Goal: Task Accomplishment & Management: Complete application form

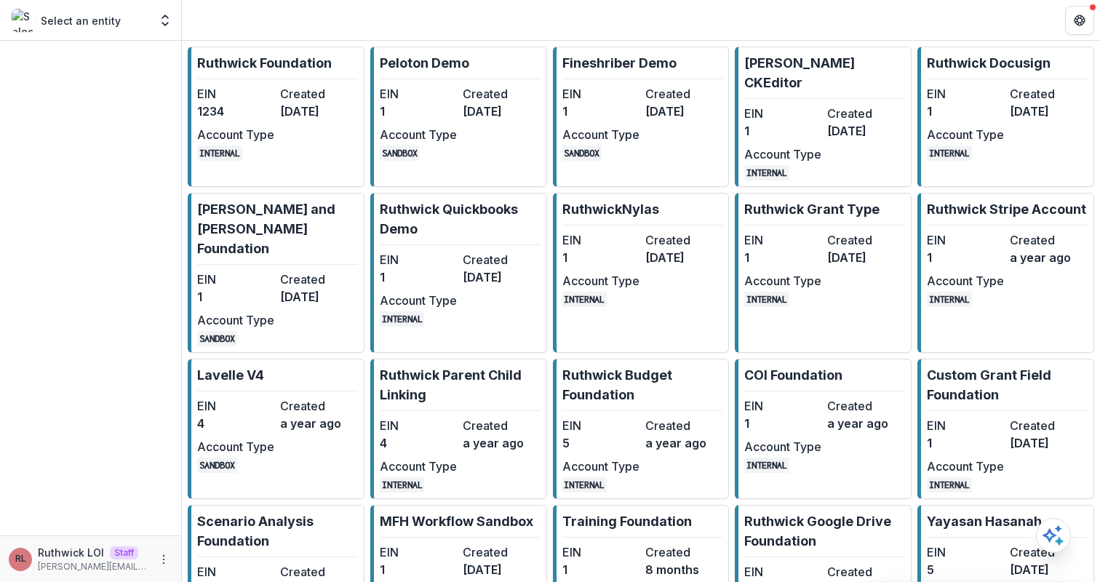
click at [300, 87] on dt "Created" at bounding box center [318, 93] width 77 height 17
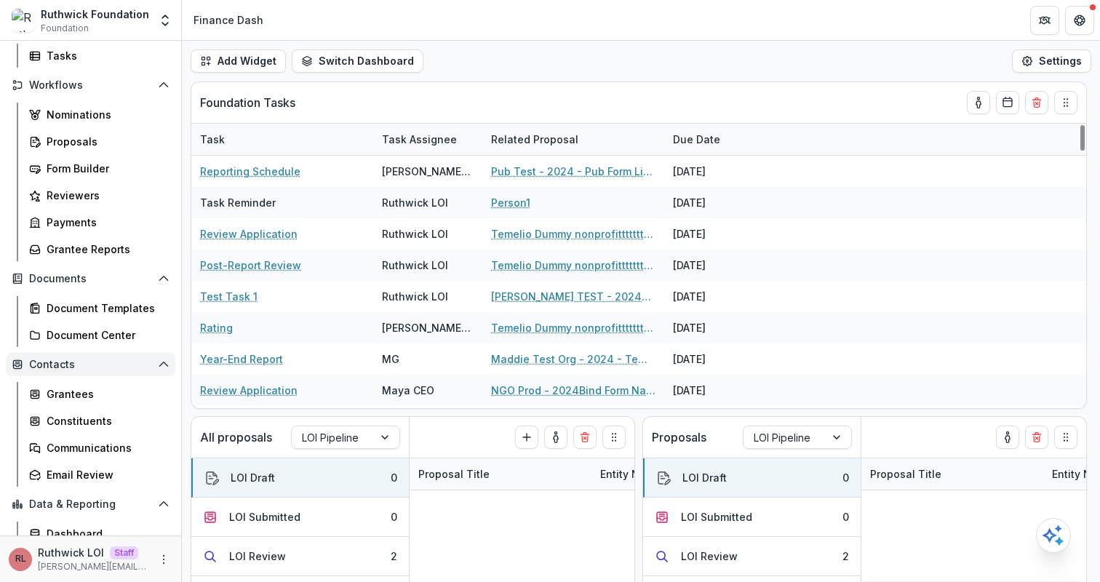
scroll to position [141, 0]
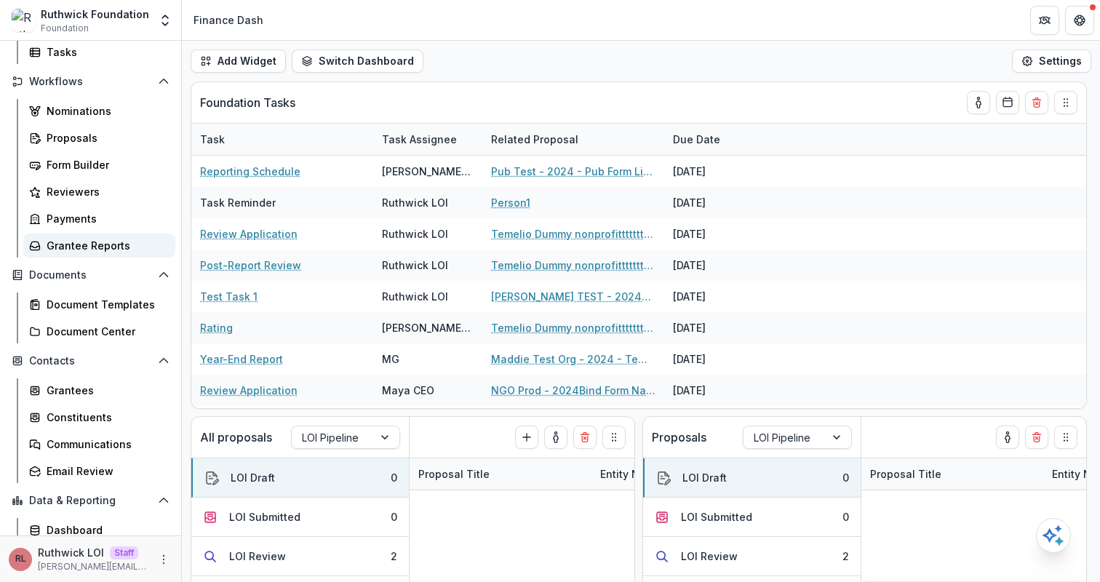
click at [98, 240] on div "Grantee Reports" at bounding box center [105, 245] width 117 height 15
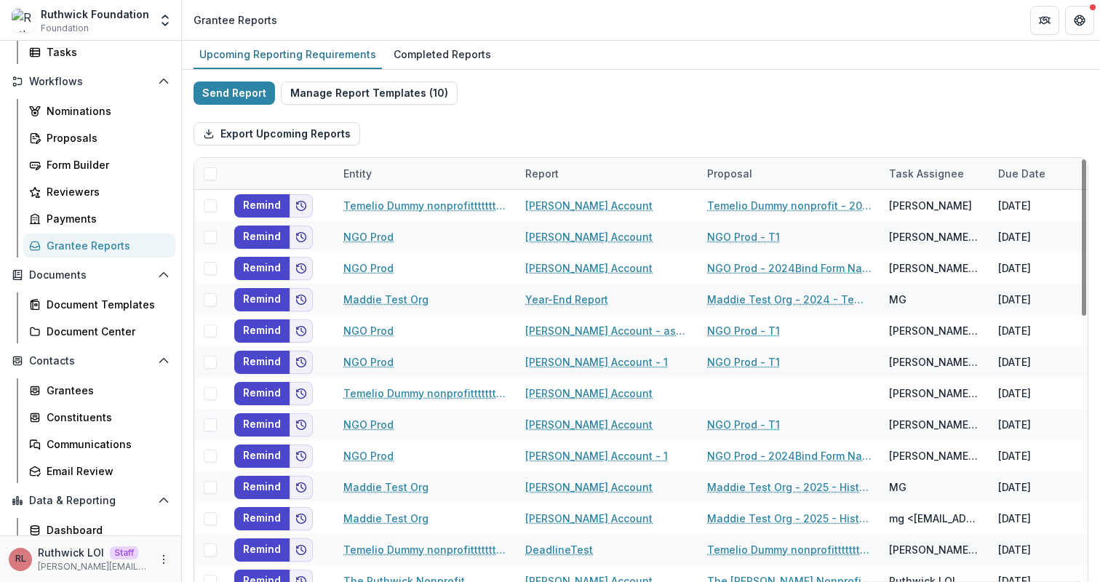
click at [561, 140] on div "Export Upcoming Reports" at bounding box center [640, 134] width 895 height 47
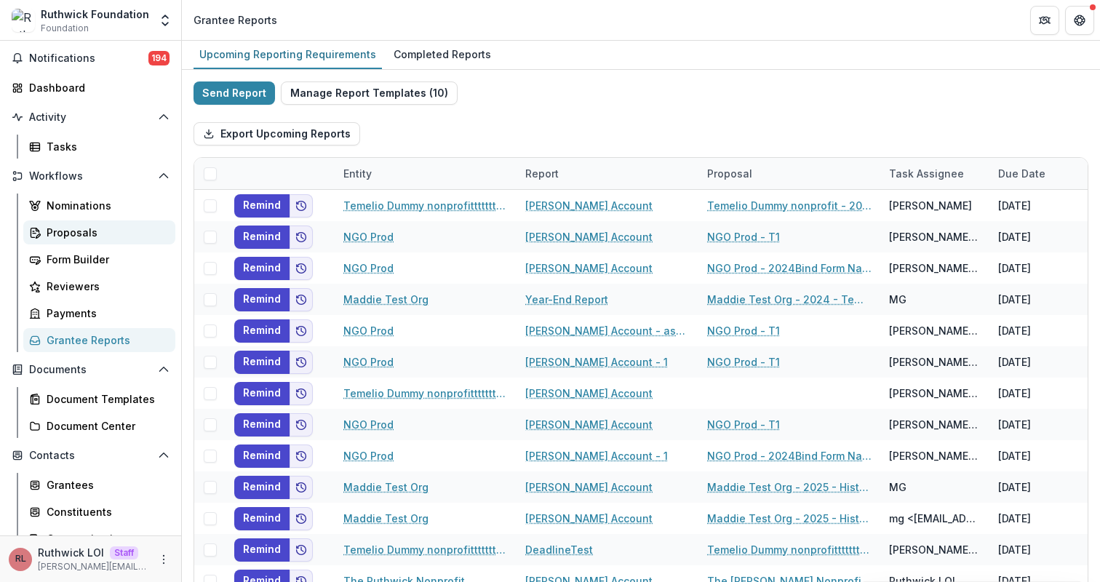
scroll to position [45, 0]
click at [111, 144] on div "Tasks" at bounding box center [105, 147] width 117 height 15
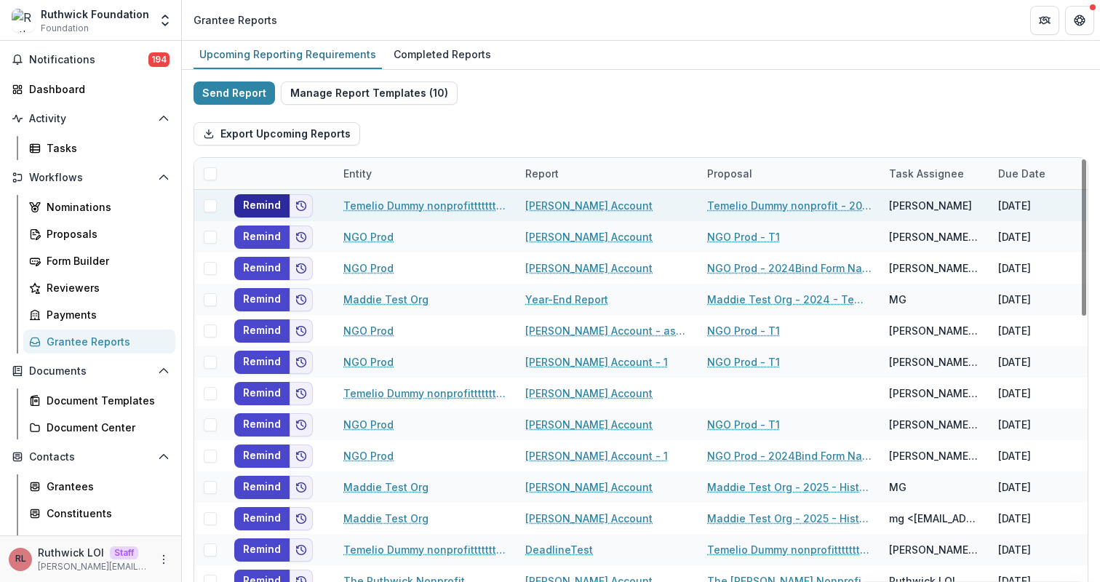
click at [260, 203] on button "Remind" at bounding box center [261, 205] width 55 height 23
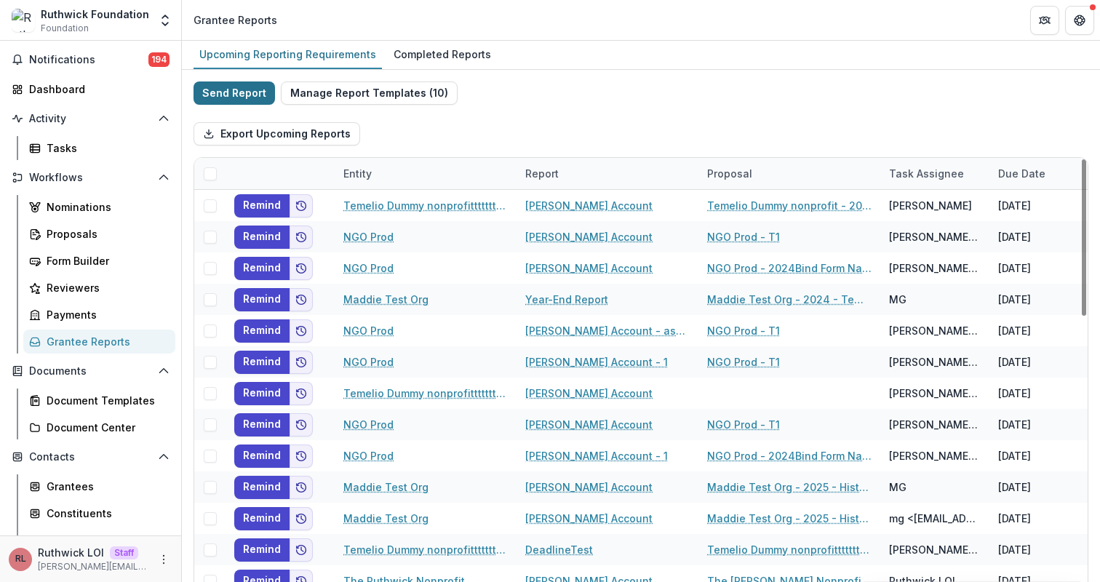
click at [222, 97] on button "Send Report" at bounding box center [233, 92] width 81 height 23
select select "********"
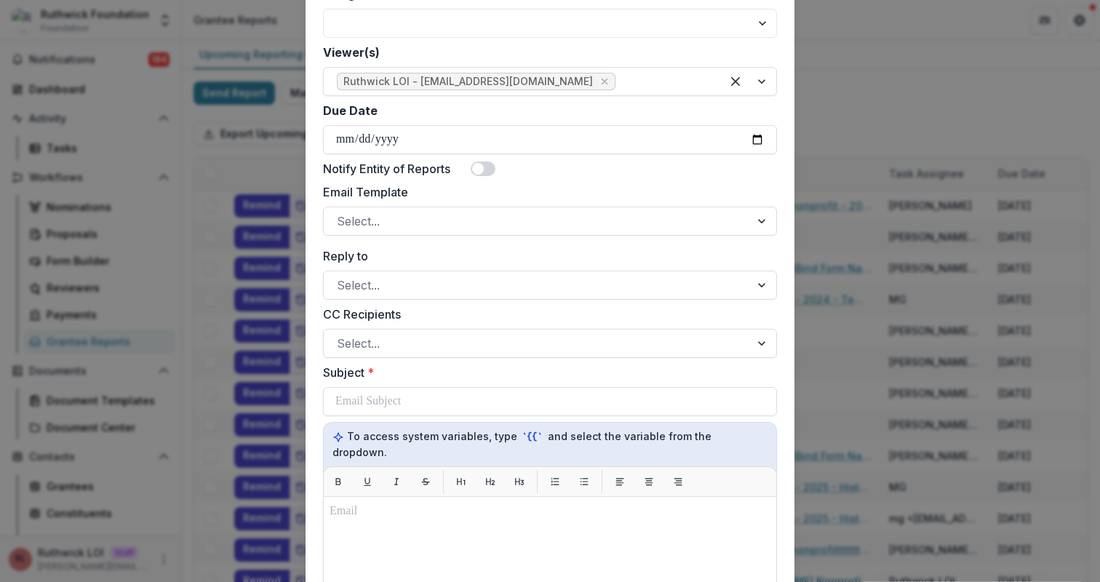
scroll to position [432, 0]
click at [455, 215] on div at bounding box center [537, 220] width 400 height 20
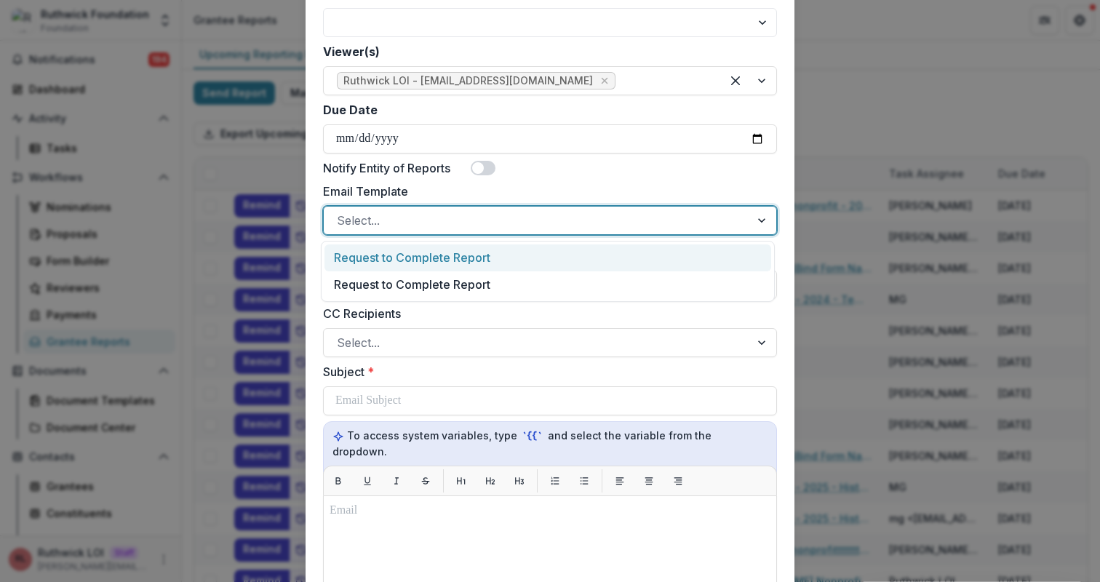
click at [465, 264] on div "Request to Complete Report" at bounding box center [547, 257] width 447 height 27
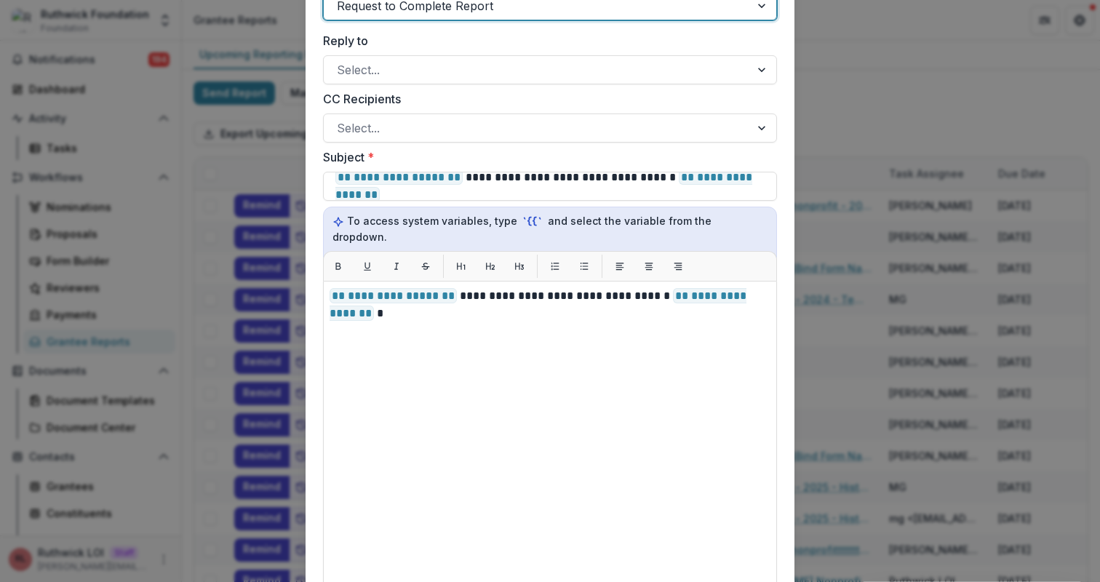
scroll to position [575, 0]
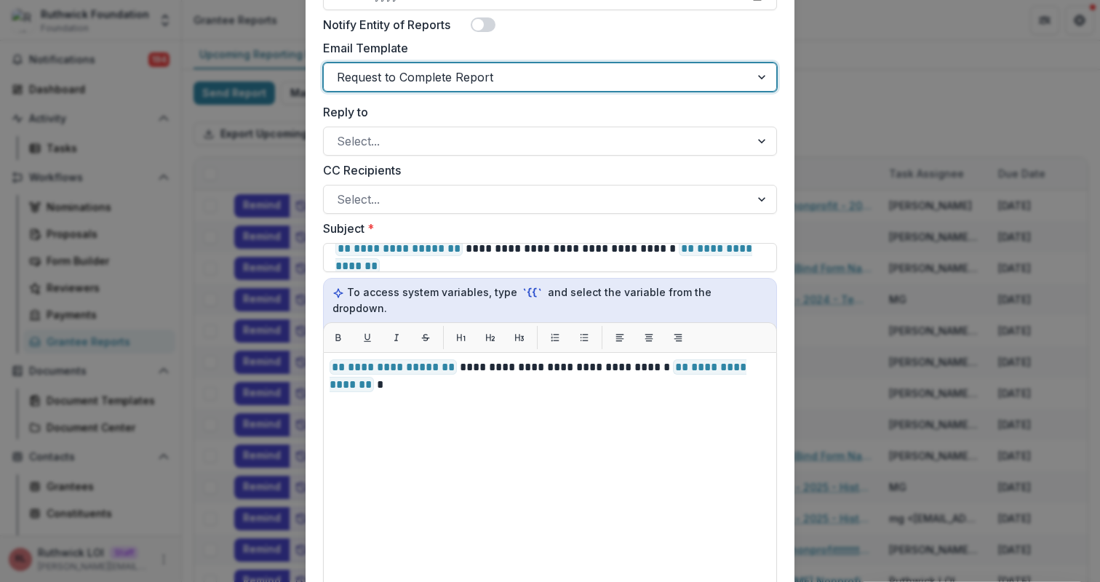
click at [858, 153] on div "**********" at bounding box center [550, 291] width 1100 height 582
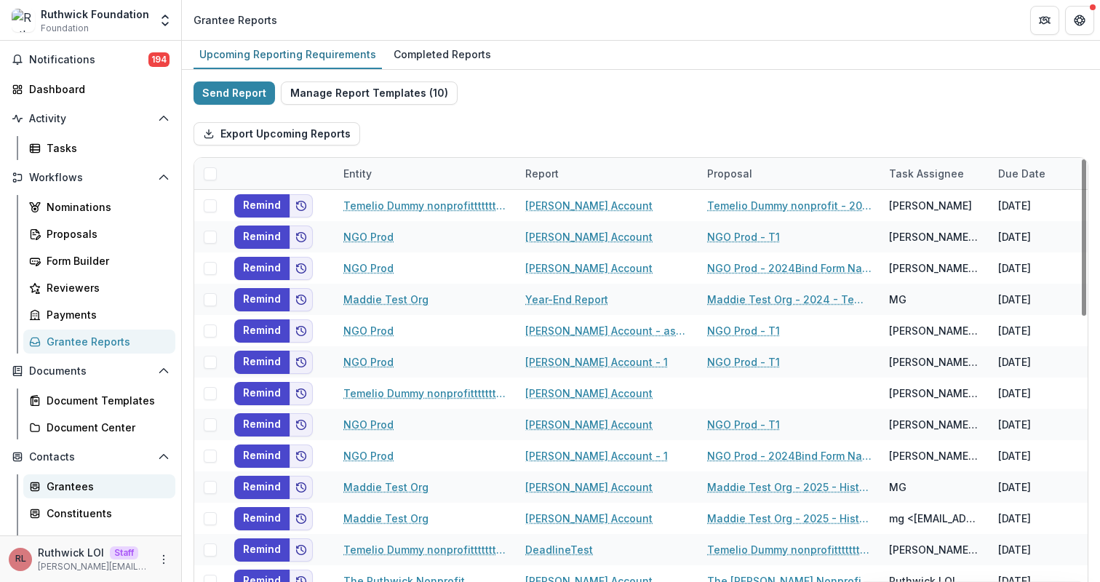
click at [97, 483] on div "Grantees" at bounding box center [105, 486] width 117 height 15
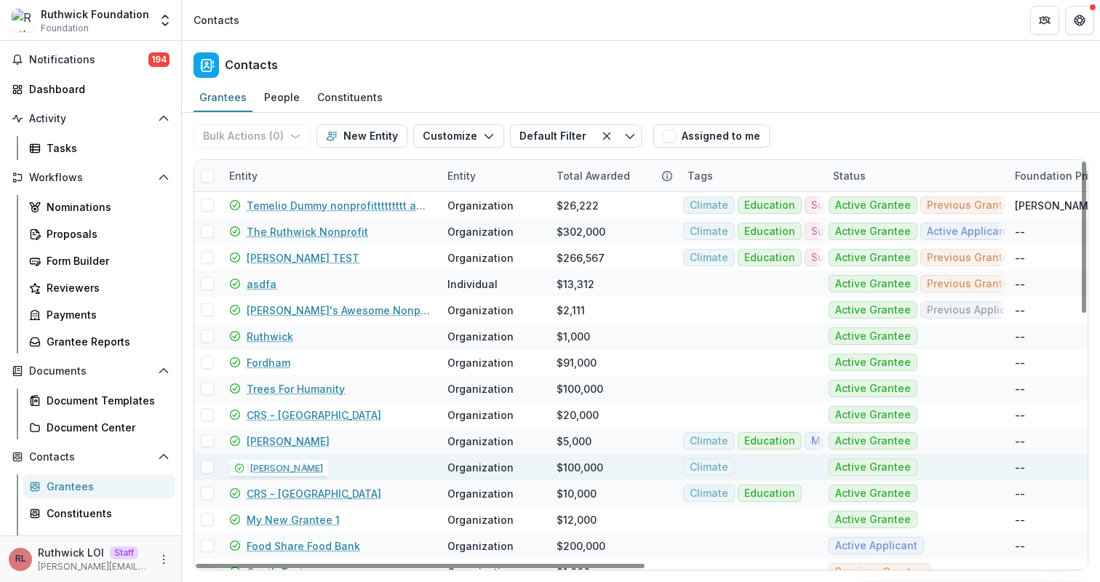
click at [305, 471] on link "Red Cross Test" at bounding box center [285, 467] width 77 height 15
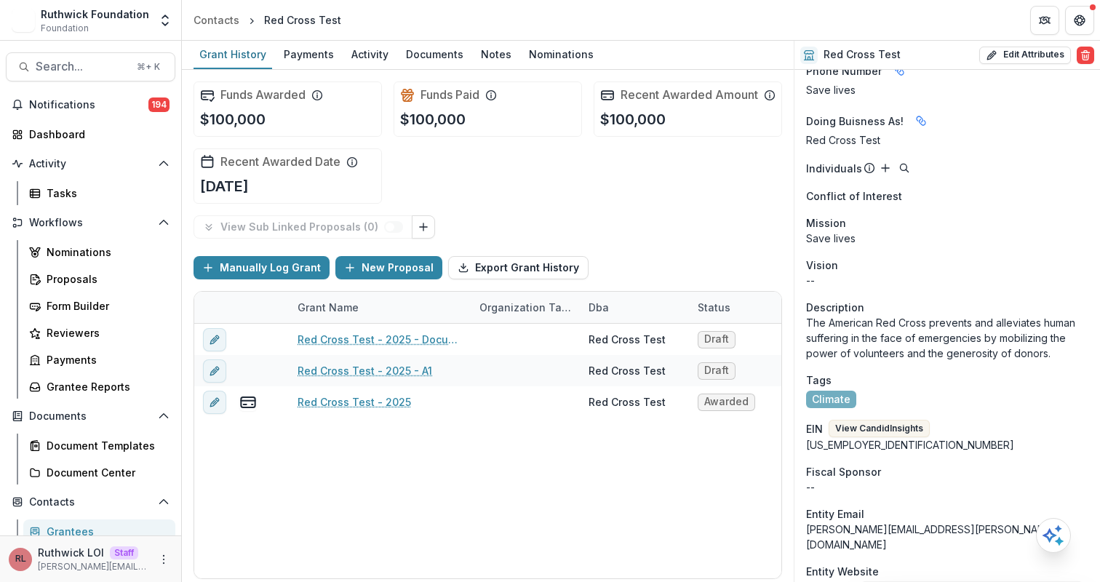
scroll to position [1119, 0]
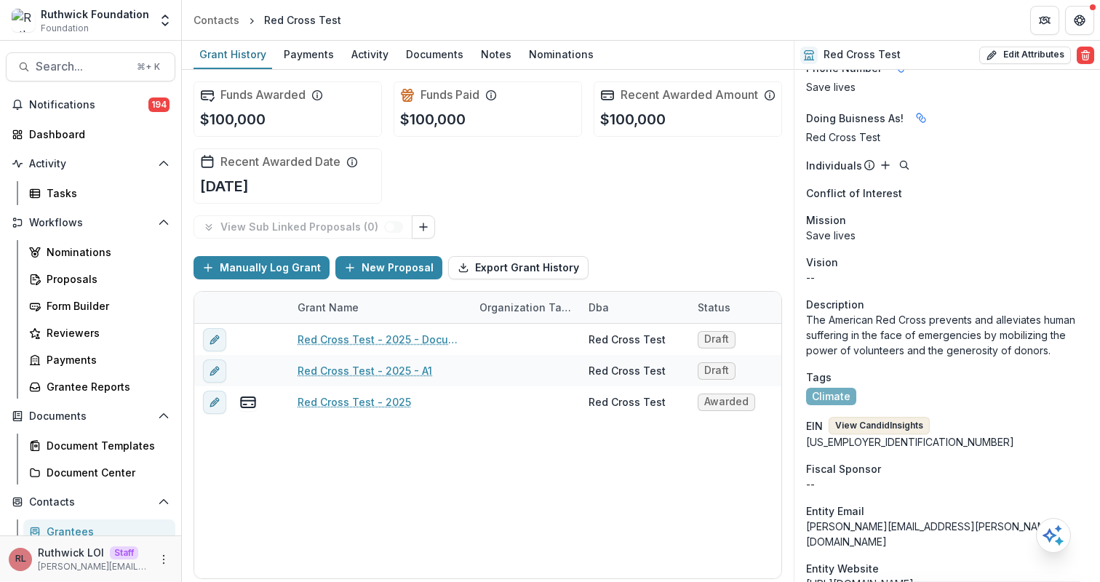
click at [872, 417] on button "View Candid Insights" at bounding box center [878, 425] width 101 height 17
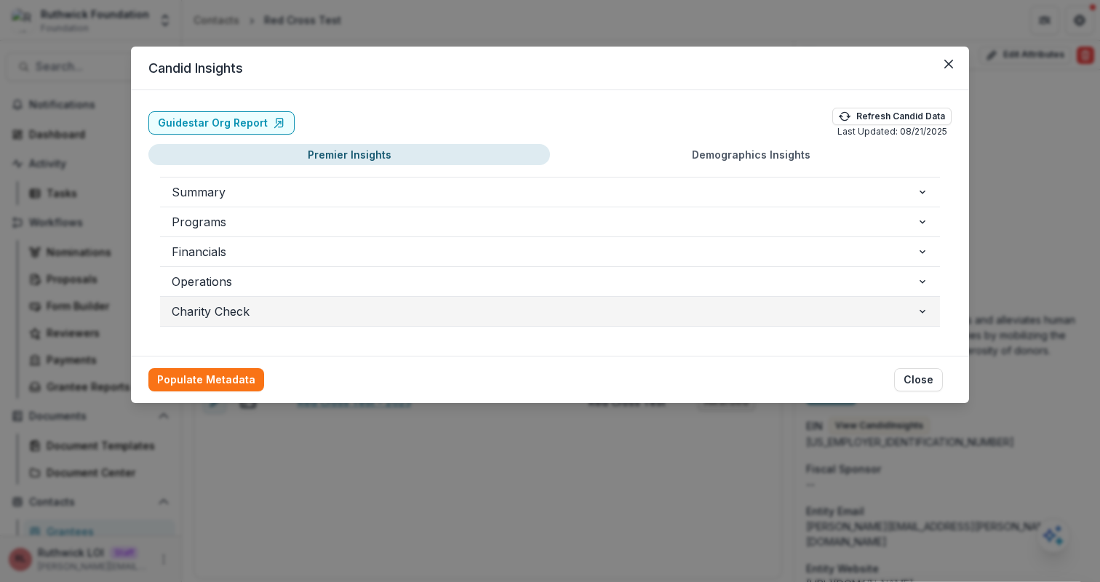
click at [250, 316] on span "Charity Check" at bounding box center [544, 311] width 745 height 17
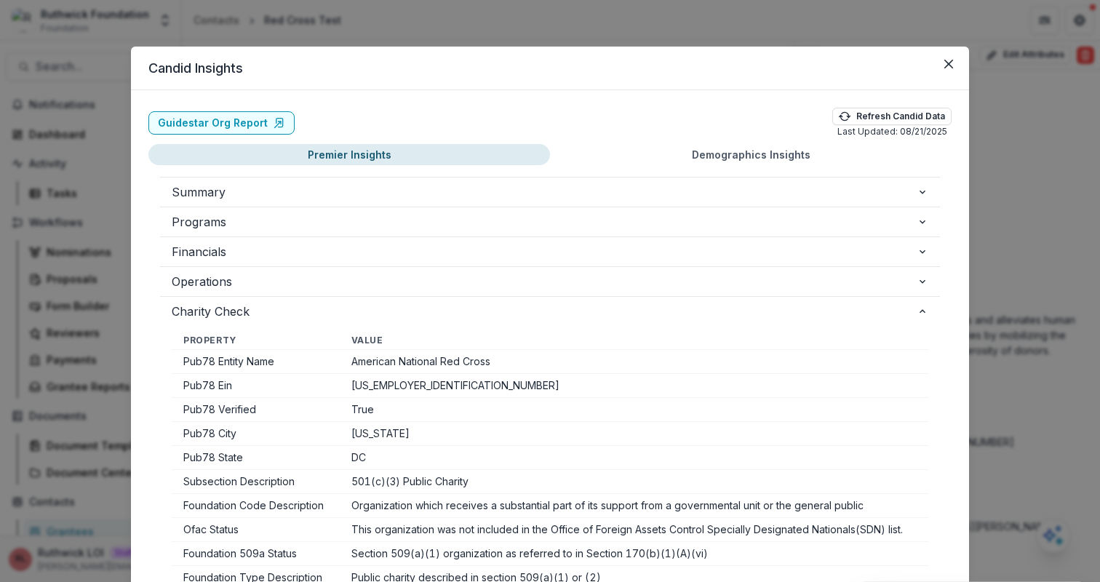
click at [205, 410] on td "Pub78 Verified" at bounding box center [256, 410] width 168 height 24
click at [353, 414] on td "True" at bounding box center [634, 410] width 588 height 24
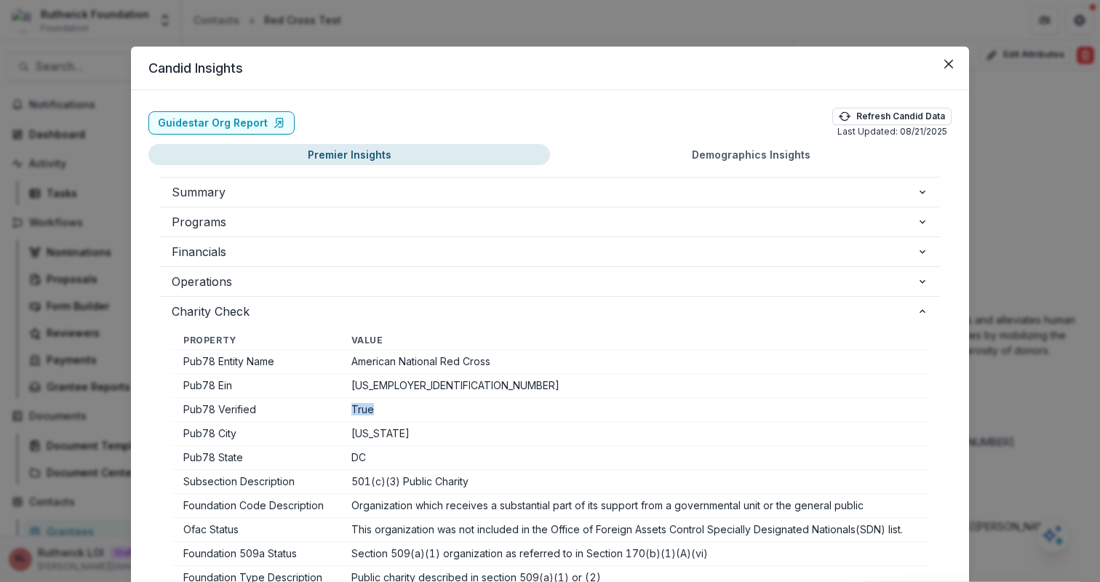
click at [431, 415] on td "True" at bounding box center [634, 410] width 588 height 24
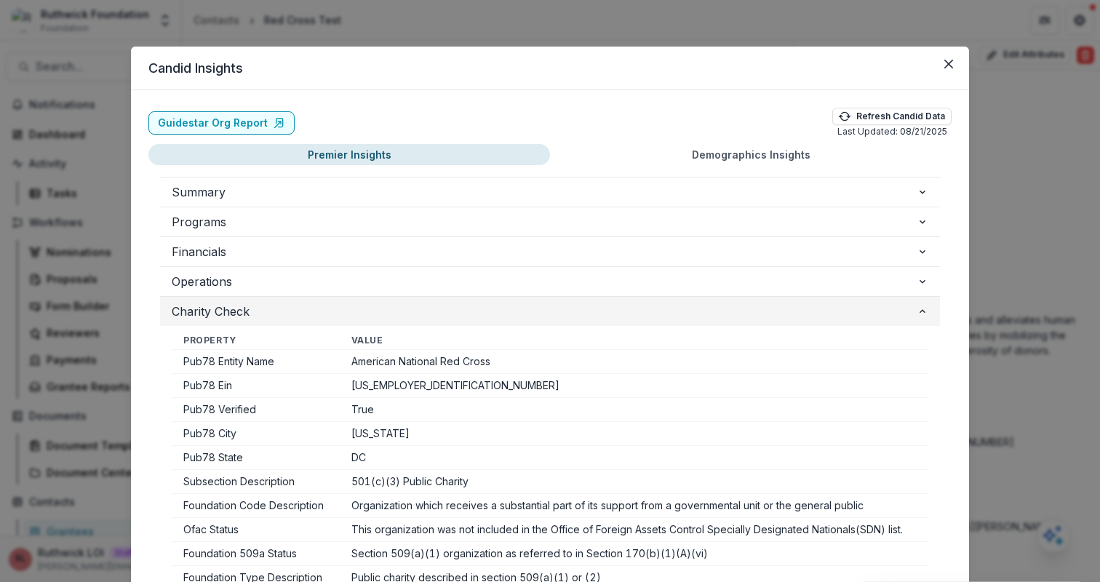
click at [428, 307] on span "Charity Check" at bounding box center [544, 311] width 745 height 17
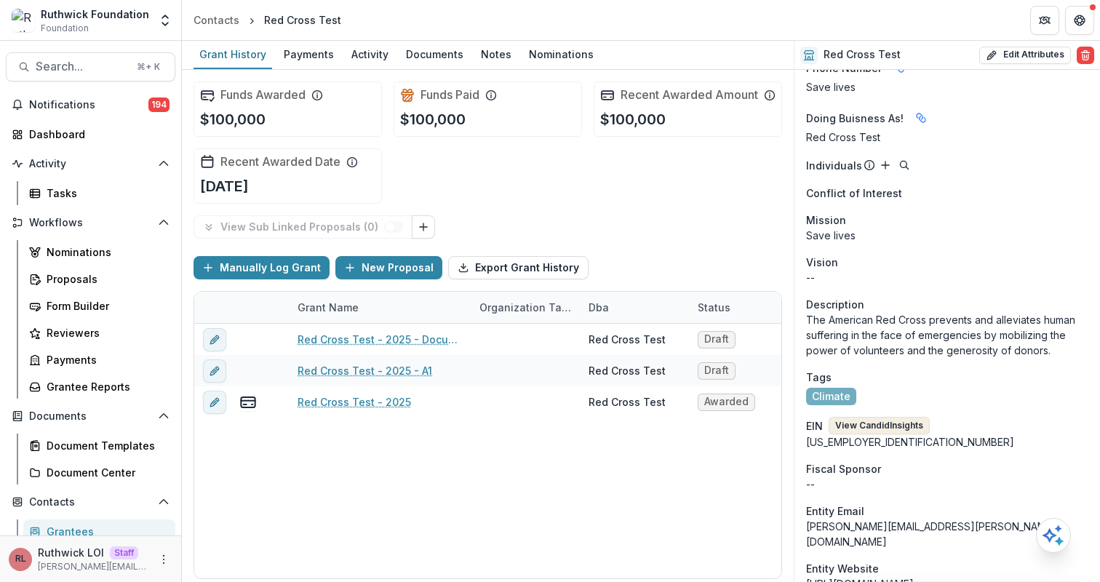
click at [874, 417] on button "View Candid Insights" at bounding box center [878, 425] width 101 height 17
click at [935, 476] on div "--" at bounding box center [947, 483] width 282 height 15
click at [897, 417] on button "View Candid Insights" at bounding box center [878, 425] width 101 height 17
click at [79, 303] on div "Form Builder" at bounding box center [105, 305] width 117 height 15
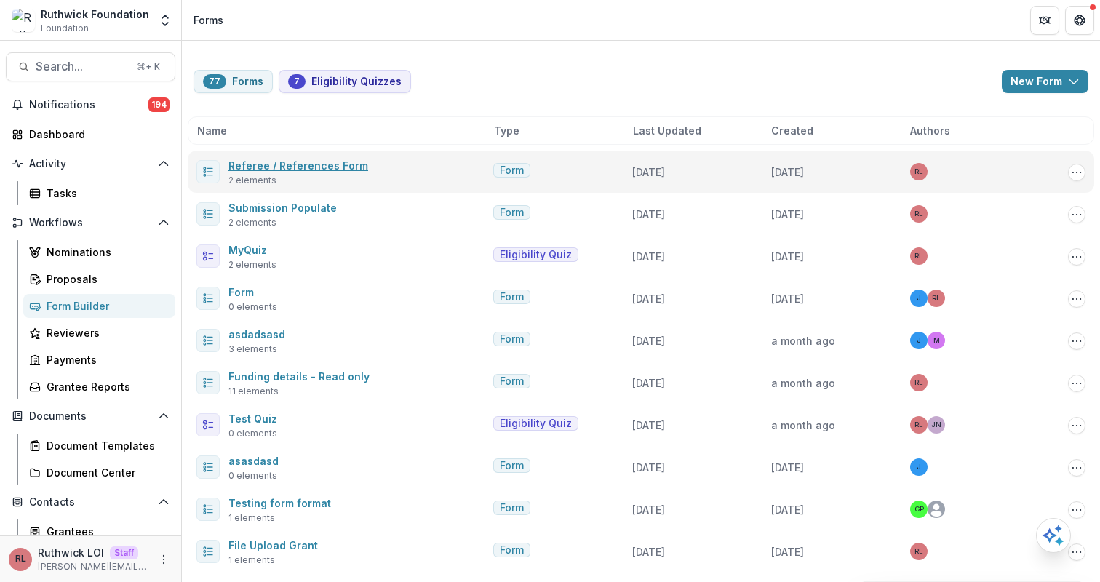
click at [248, 164] on link "Referee / References Form" at bounding box center [298, 165] width 140 height 12
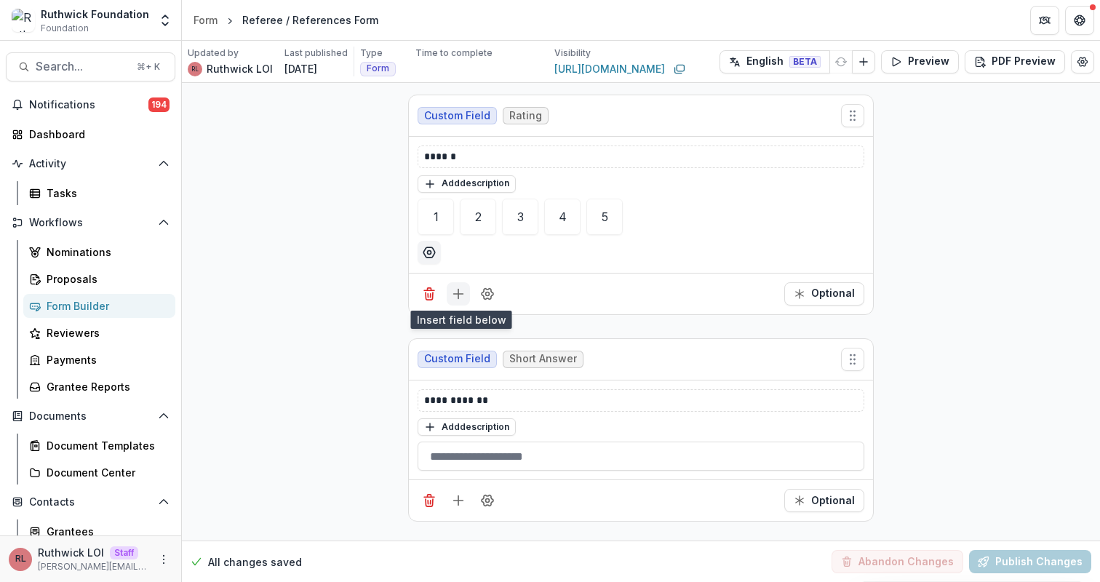
click at [459, 292] on icon "Add field" at bounding box center [458, 294] width 15 height 15
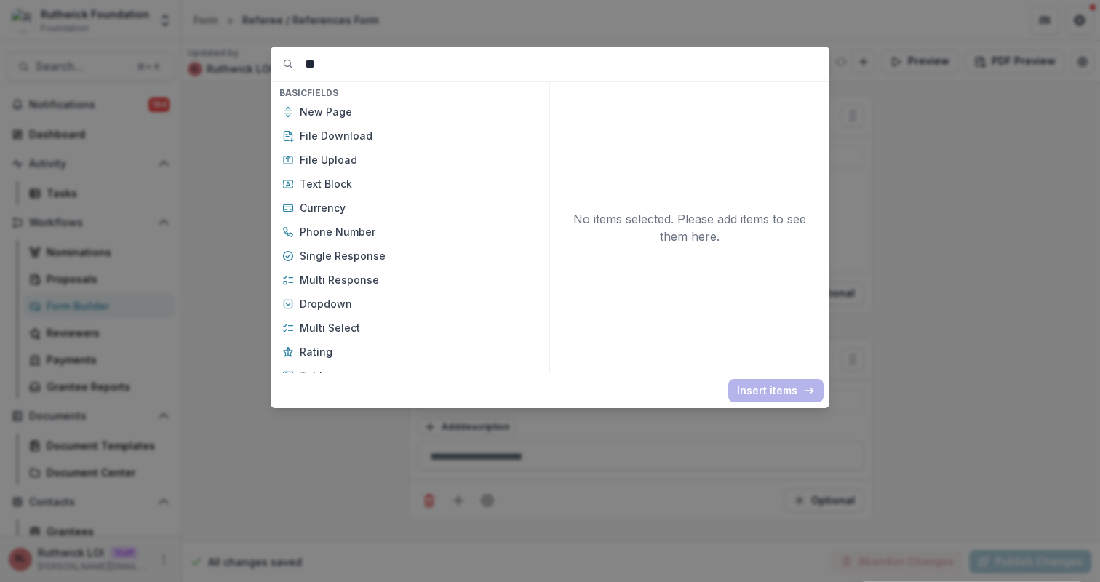
type input "***"
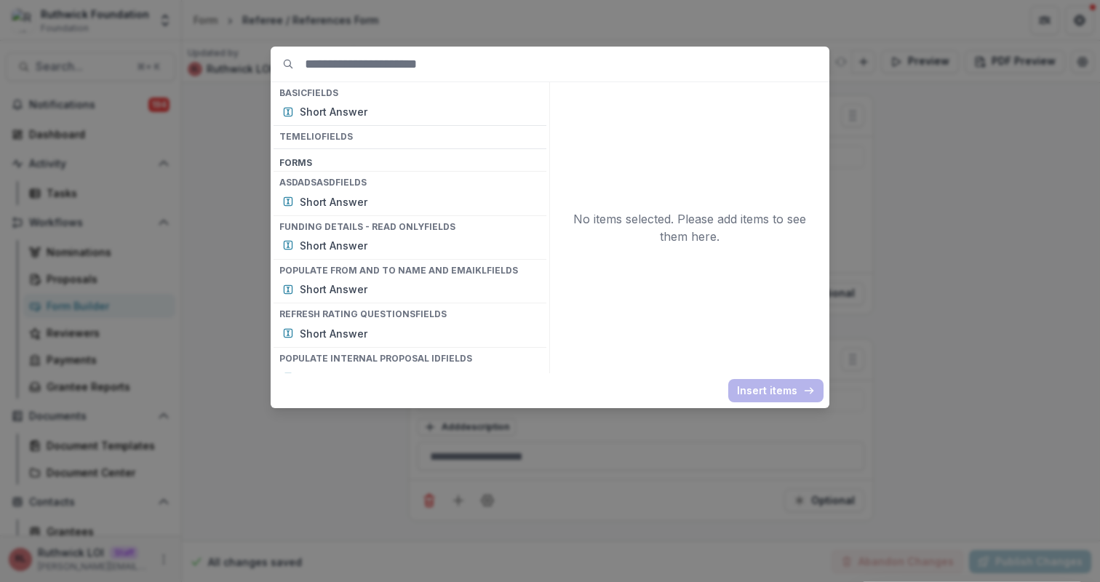
type input "*"
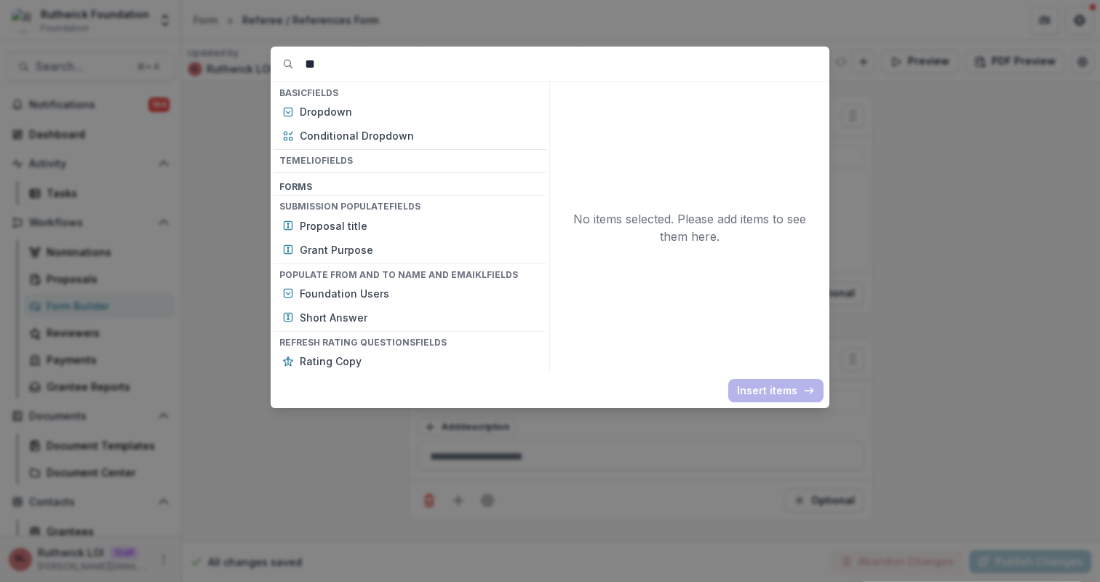
type input "***"
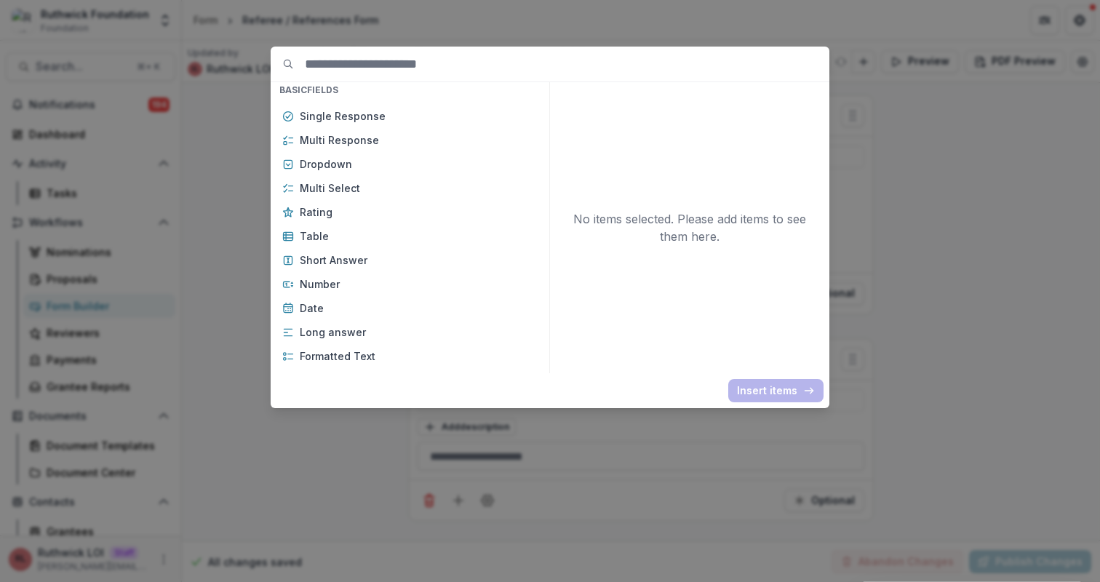
scroll to position [147, 0]
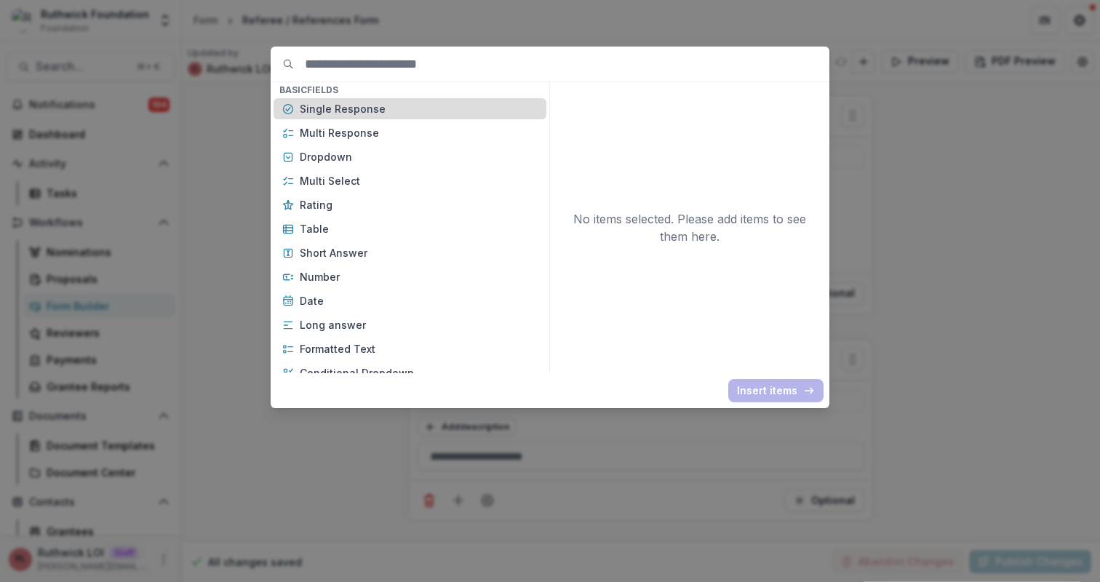
click at [356, 114] on p "Single Response" at bounding box center [419, 108] width 238 height 15
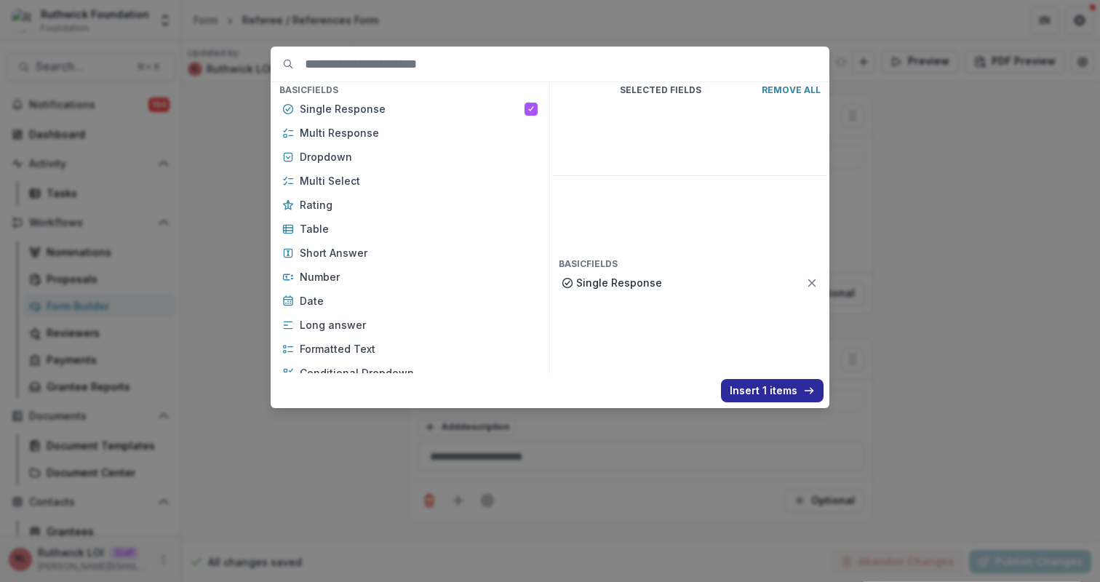
click at [780, 388] on button "Insert 1 items" at bounding box center [772, 390] width 103 height 23
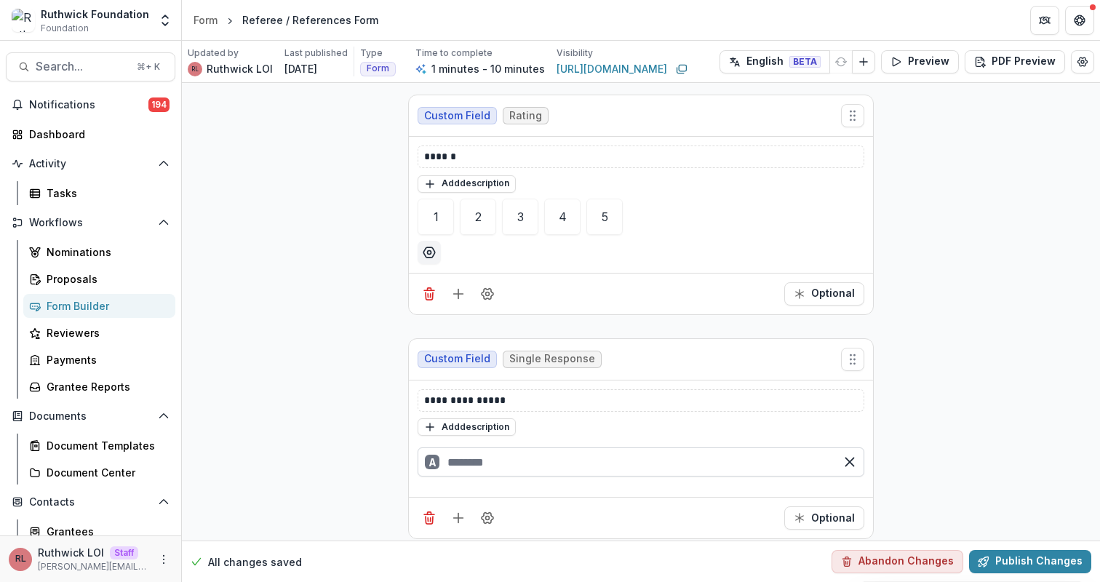
click at [557, 458] on input "text" at bounding box center [640, 461] width 447 height 29
type input "*"
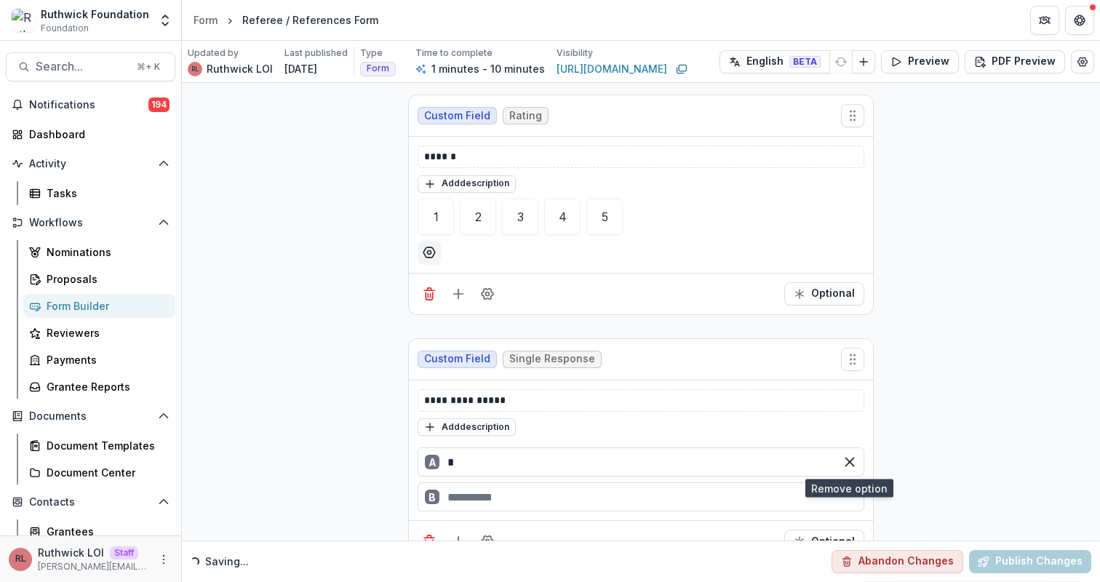
click at [559, 493] on div "B" at bounding box center [640, 496] width 447 height 29
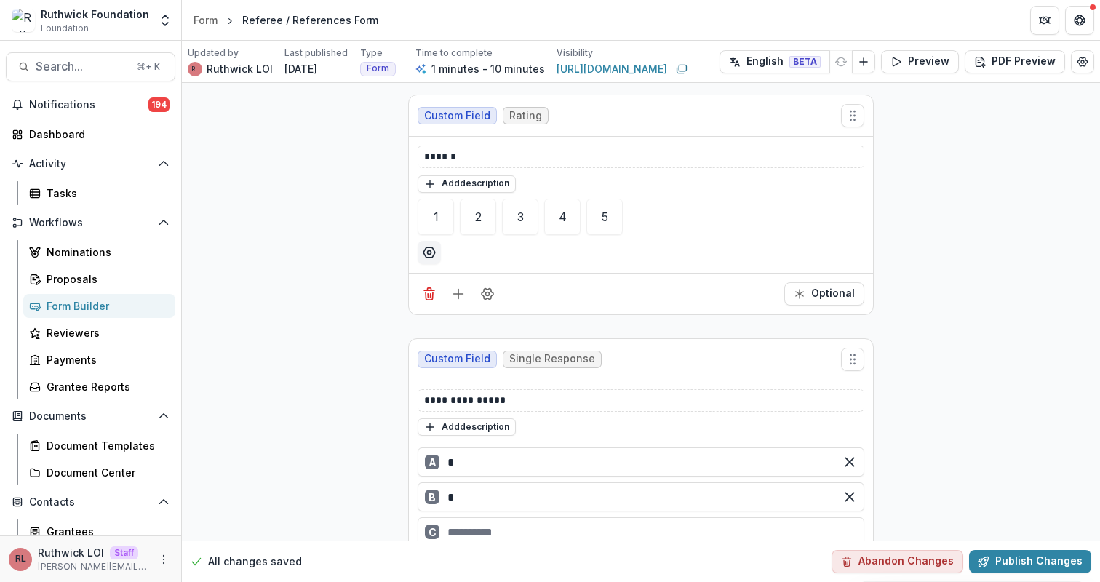
click at [572, 529] on div "C" at bounding box center [640, 531] width 447 height 29
type input "*"
click at [878, 364] on div "**********" at bounding box center [640, 467] width 489 height 768
click at [928, 68] on button "Preview" at bounding box center [920, 61] width 78 height 23
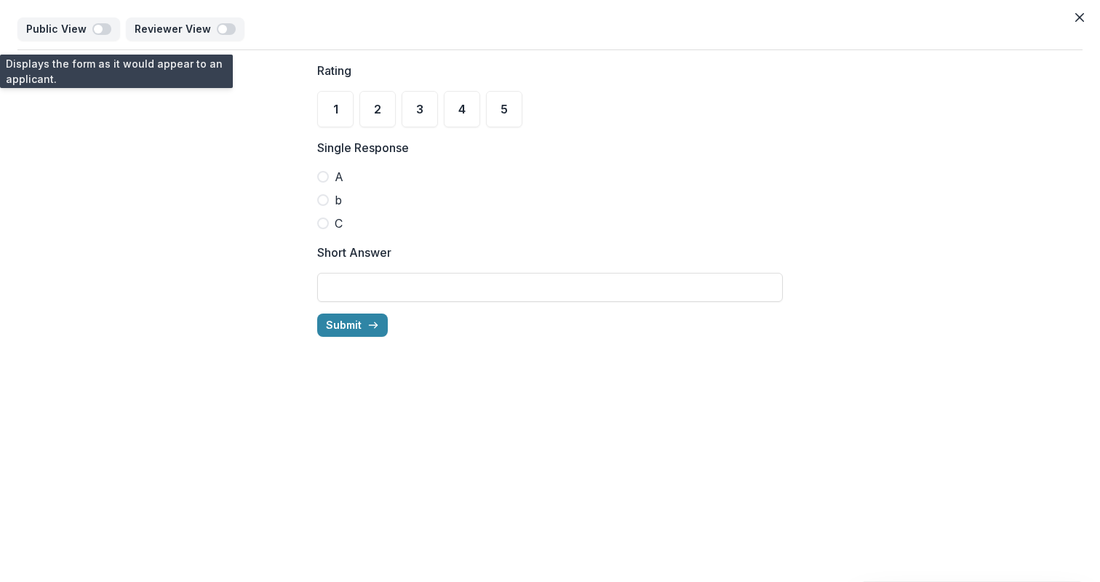
click at [335, 191] on span "b" at bounding box center [338, 199] width 7 height 17
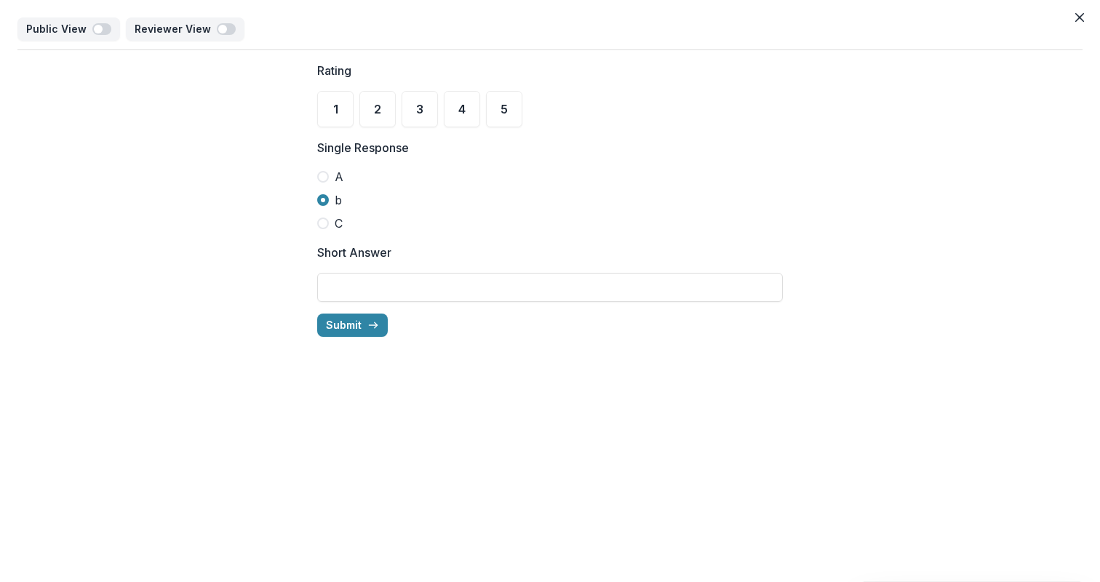
click at [328, 204] on label "b" at bounding box center [549, 199] width 465 height 17
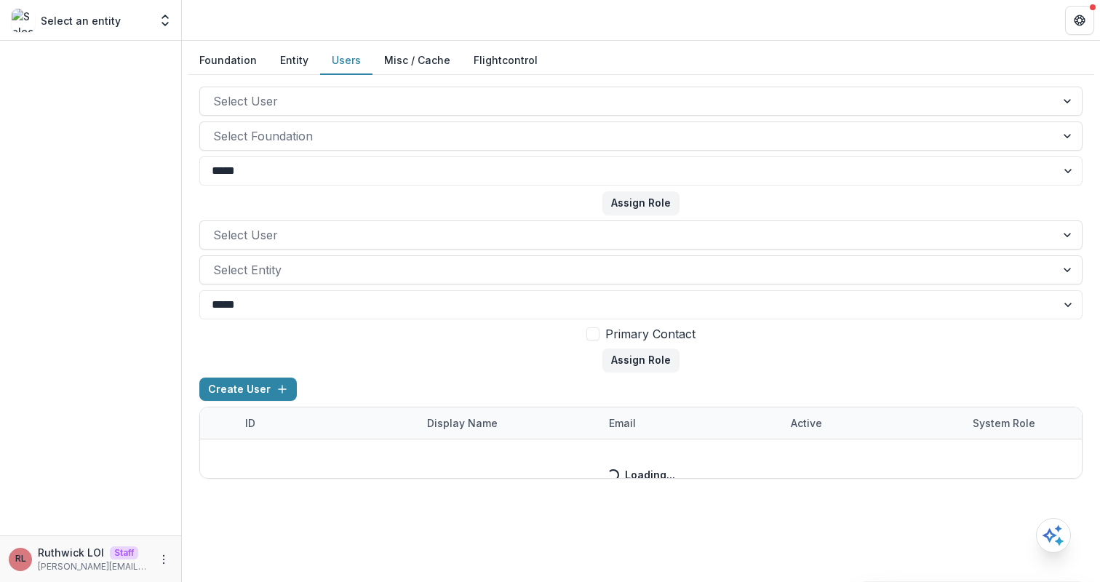
click at [345, 60] on button "Users" at bounding box center [346, 61] width 52 height 28
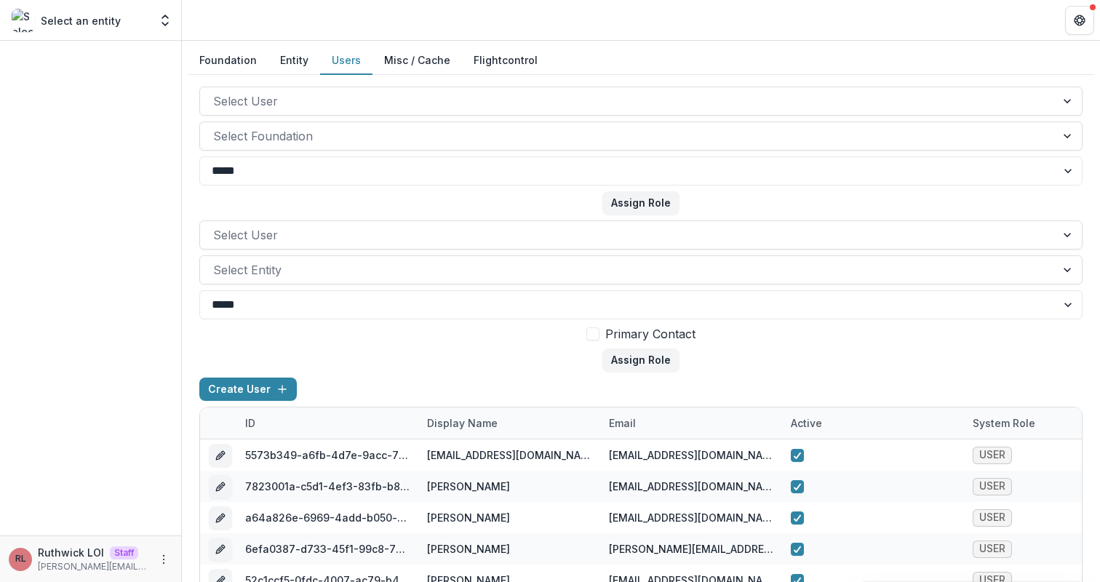
click at [481, 347] on form "Select User Select Entity ***** **** Primary Contact Assign Role" at bounding box center [640, 295] width 883 height 151
click at [471, 350] on form "Select User Select Entity ***** **** Primary Contact Assign Role" at bounding box center [640, 295] width 883 height 151
click at [506, 419] on div "Display Name" at bounding box center [509, 422] width 182 height 31
click at [659, 433] on div "email" at bounding box center [691, 422] width 182 height 31
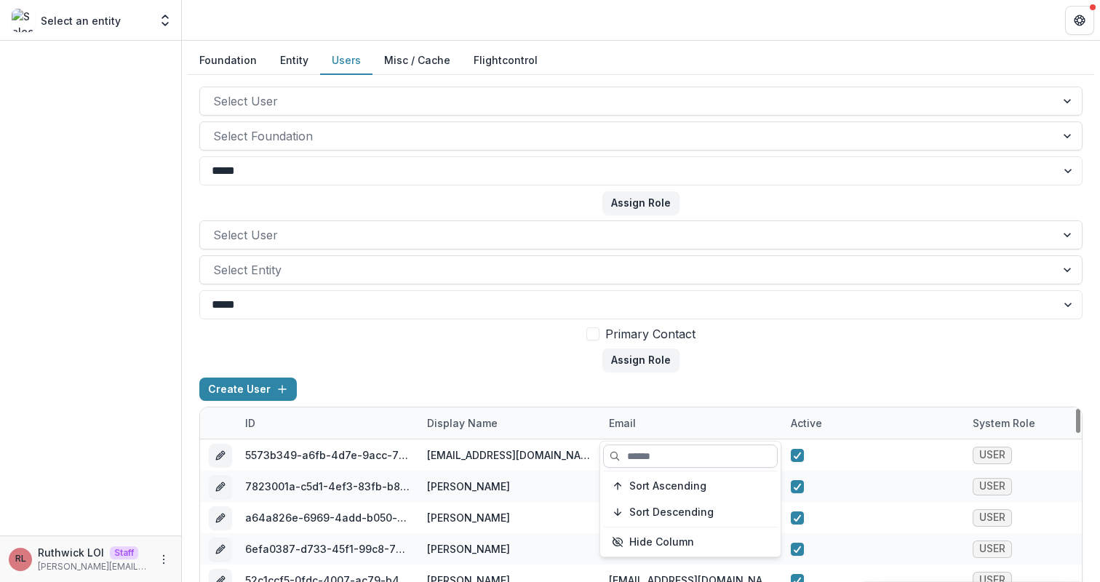
click at [662, 455] on input at bounding box center [690, 455] width 175 height 23
paste input "**********"
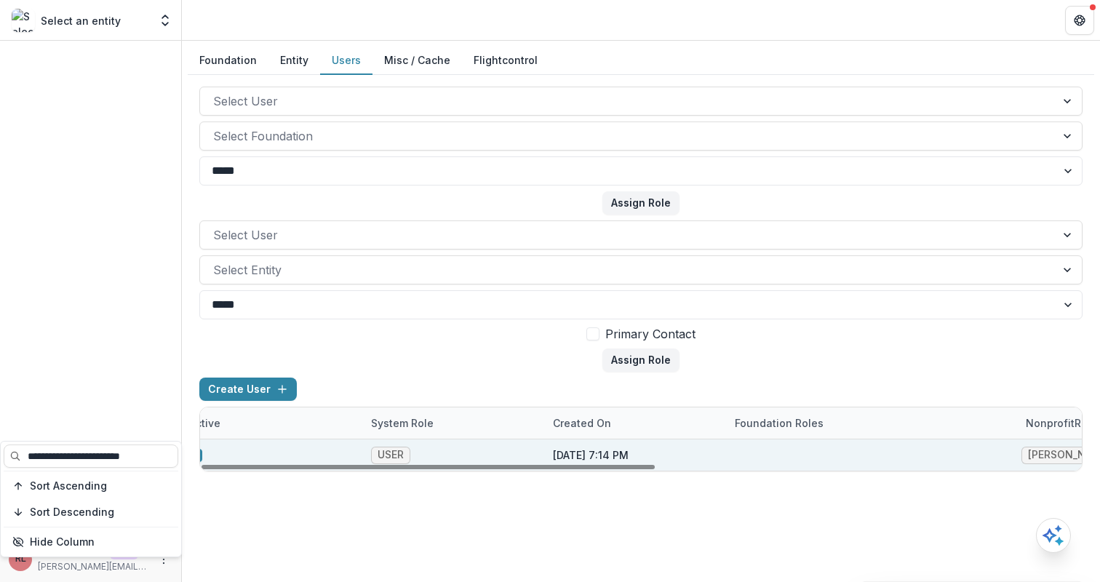
scroll to position [0, 645]
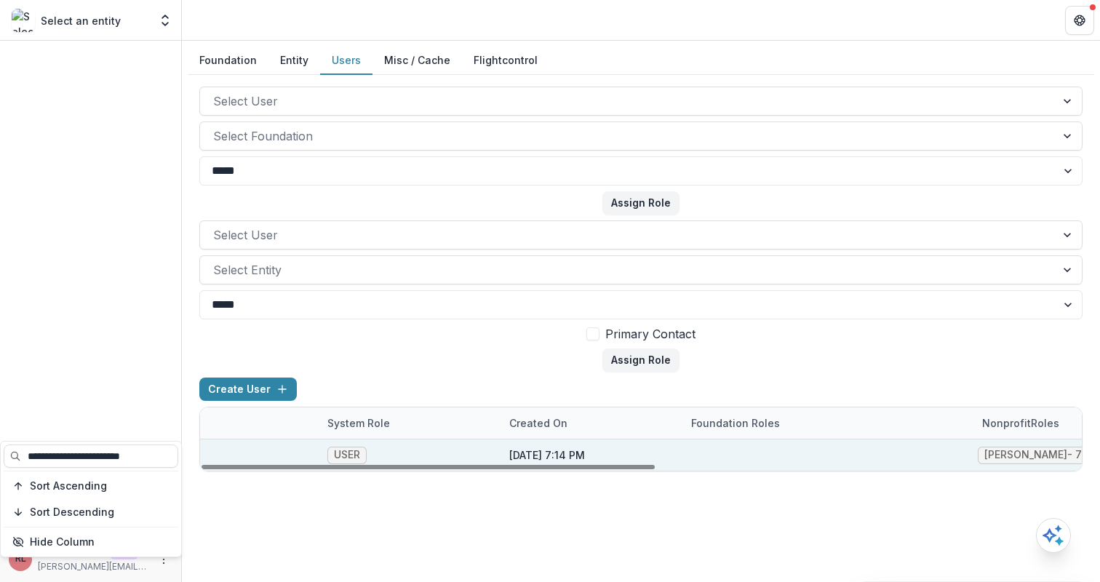
type input "**********"
